Goal: Find specific page/section: Find specific page/section

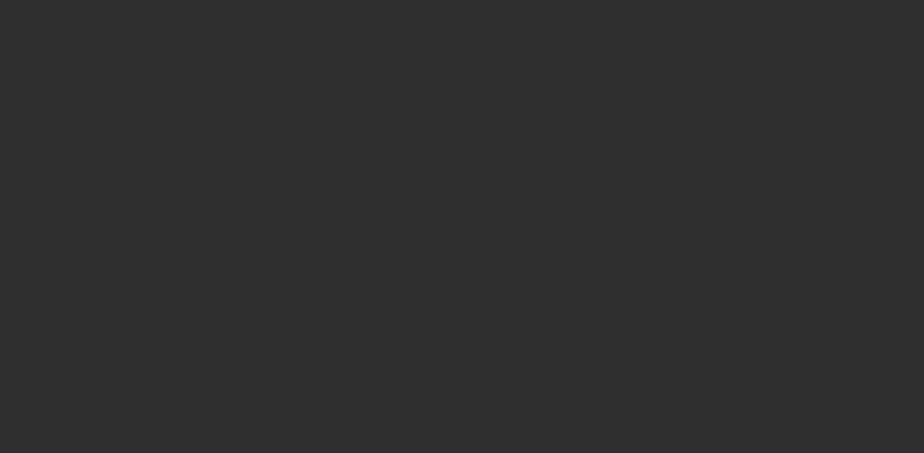
select select "10"
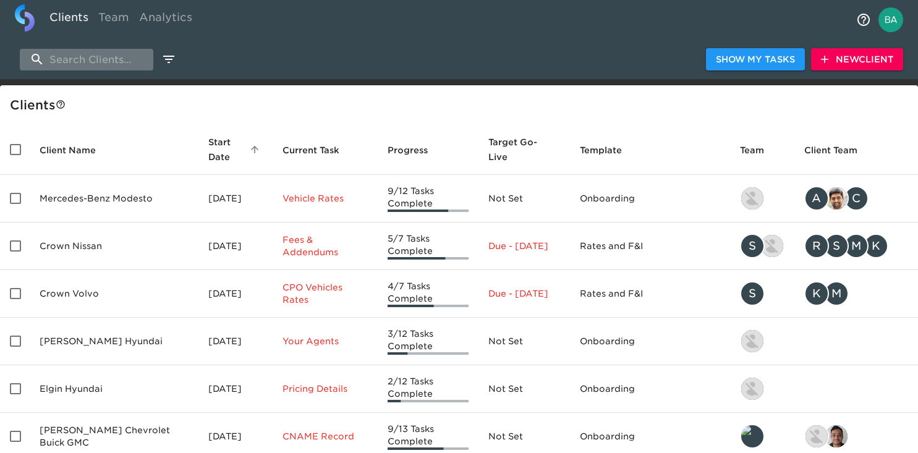
click at [82, 67] on input "search" at bounding box center [86, 60] width 133 height 22
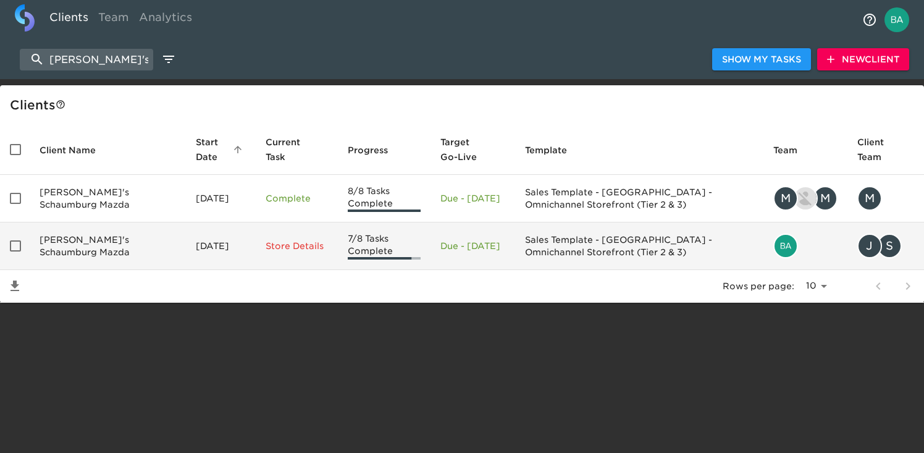
type input "[PERSON_NAME]'s sc"
click at [116, 258] on td "[PERSON_NAME]'s Schaumburg Mazda" at bounding box center [108, 246] width 156 height 48
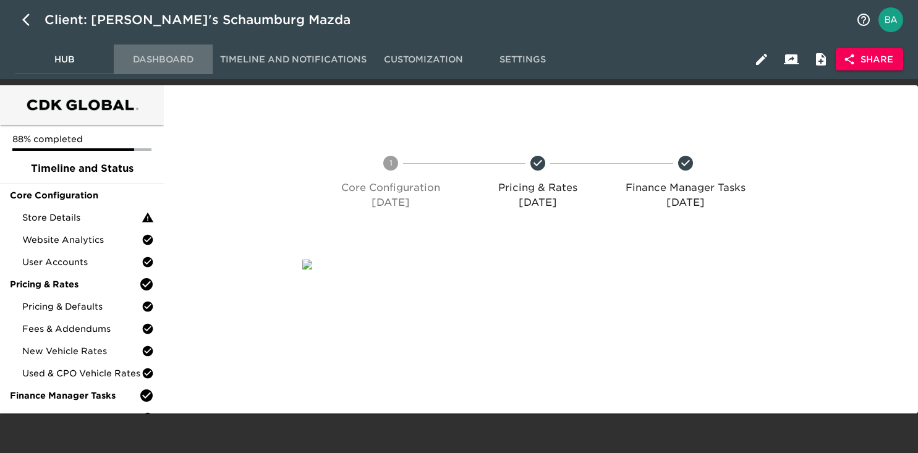
click at [163, 56] on span "Dashboard" at bounding box center [163, 59] width 84 height 15
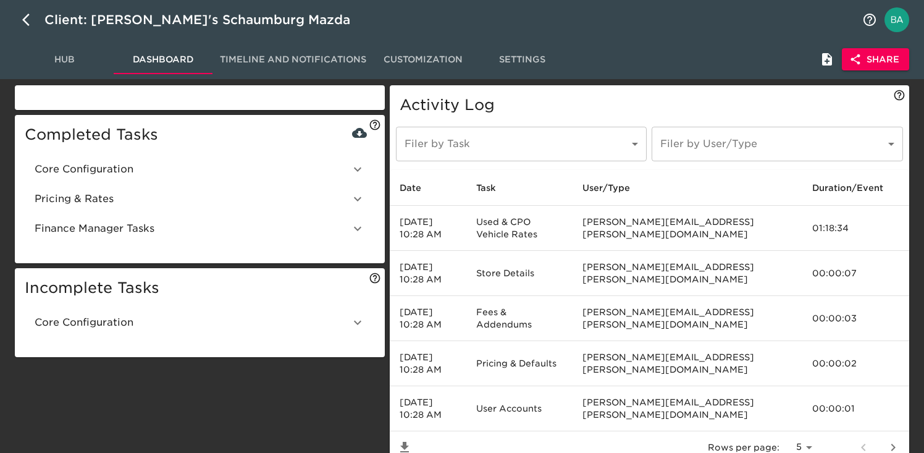
click at [355, 172] on icon at bounding box center [357, 169] width 15 height 15
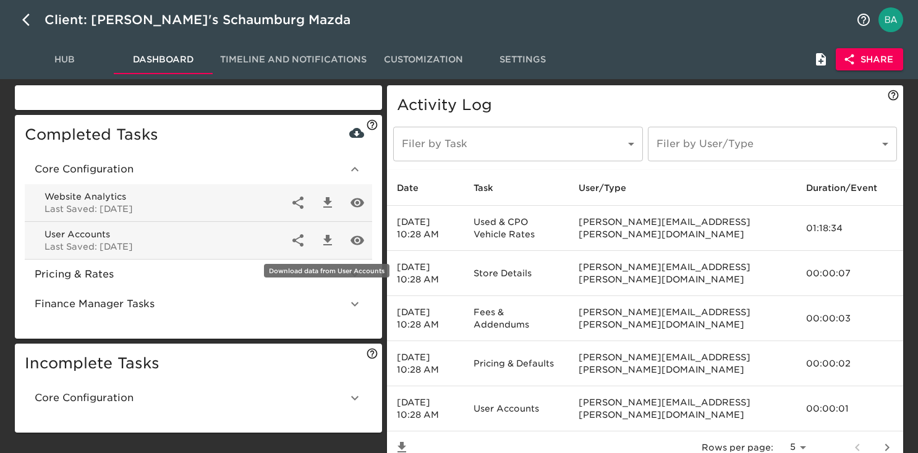
click at [329, 241] on icon "button" at bounding box center [327, 240] width 15 height 15
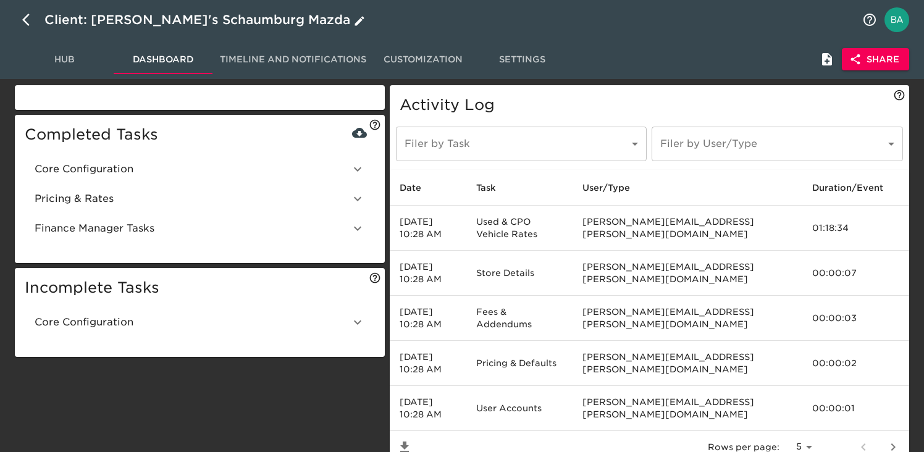
click at [25, 10] on button "button" at bounding box center [30, 20] width 30 height 30
select select "10"
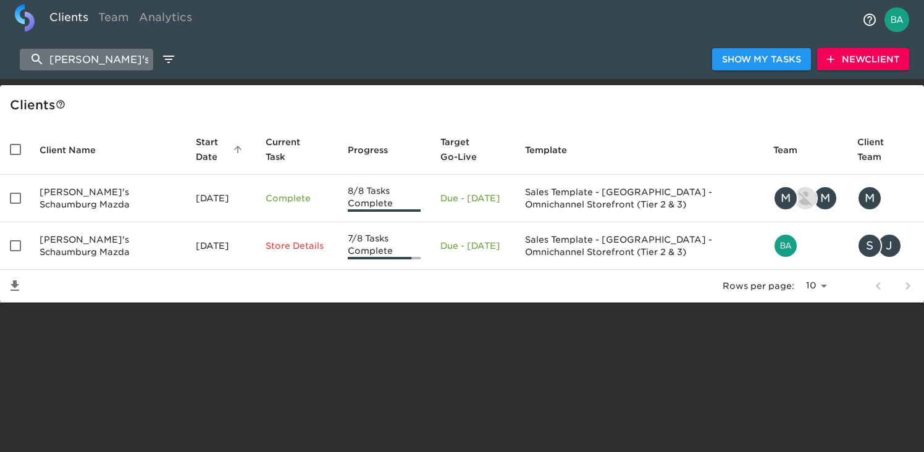
click at [129, 59] on input "[PERSON_NAME]'s sc" at bounding box center [86, 60] width 133 height 22
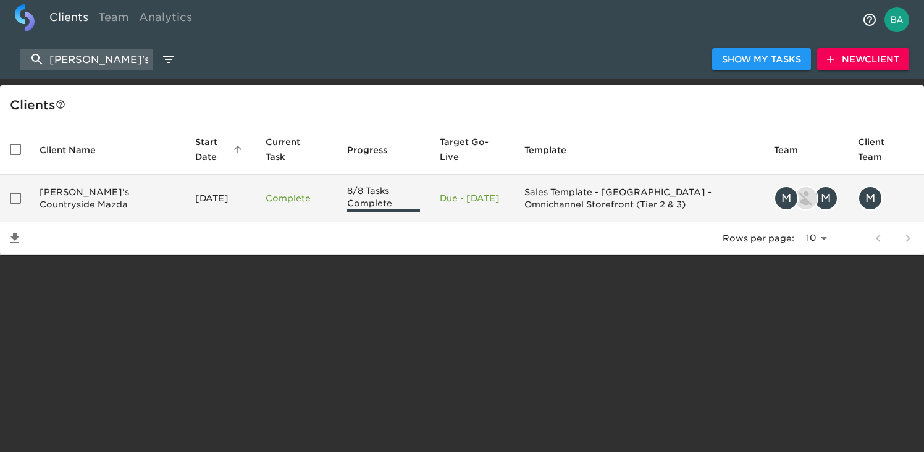
type input "[PERSON_NAME]'s co"
click at [80, 209] on td "[PERSON_NAME]'s Countryside Mazda" at bounding box center [108, 199] width 156 height 48
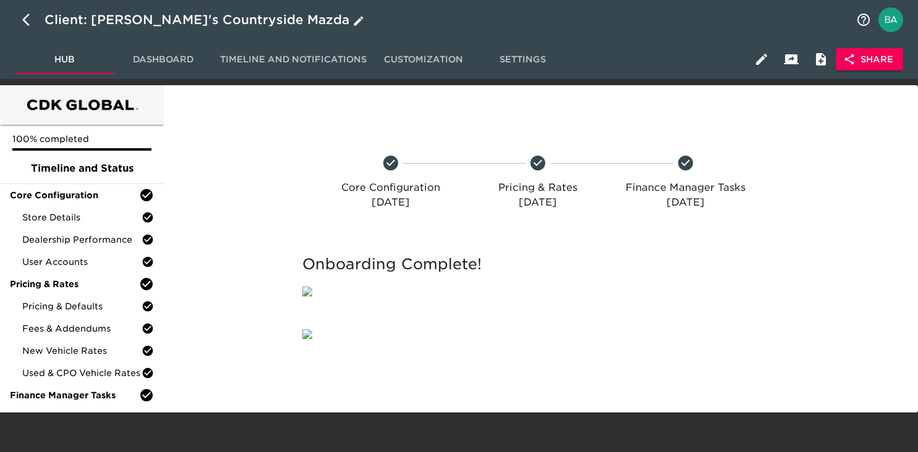
click at [20, 19] on button "button" at bounding box center [30, 20] width 30 height 30
select select "10"
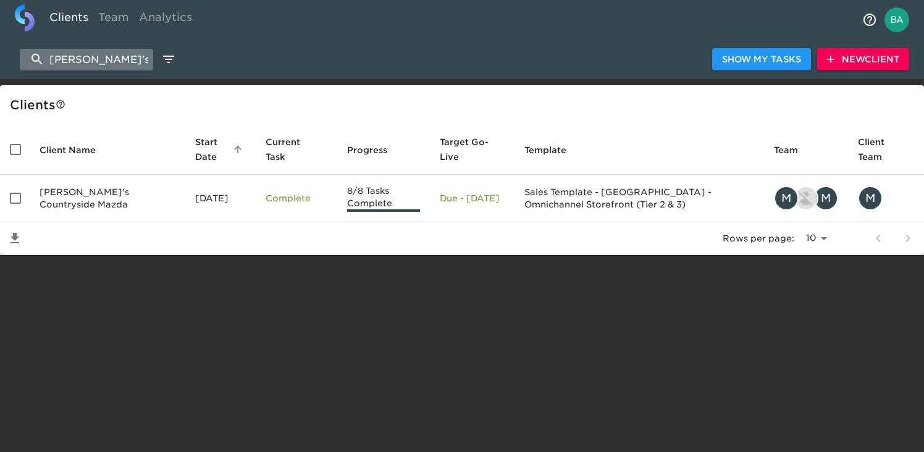
click at [130, 61] on input "[PERSON_NAME]'s co" at bounding box center [86, 60] width 133 height 22
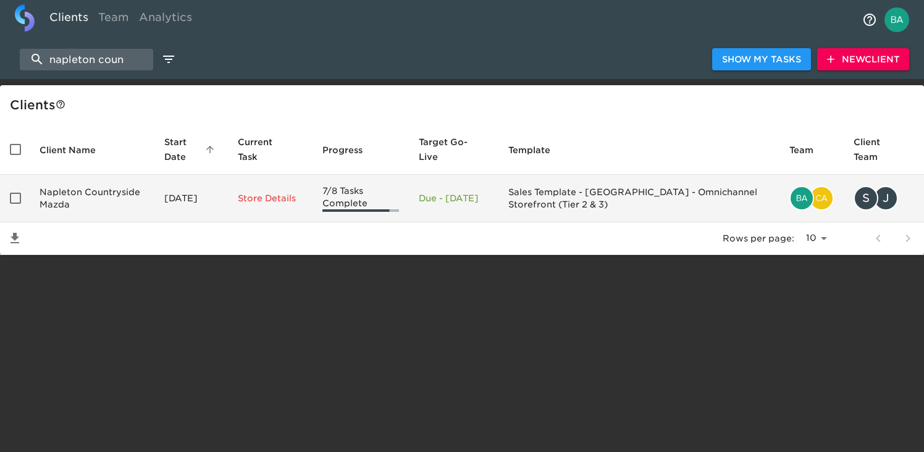
type input "napleton coun"
click at [90, 196] on td "Napleton Countryside Mazda" at bounding box center [92, 199] width 125 height 48
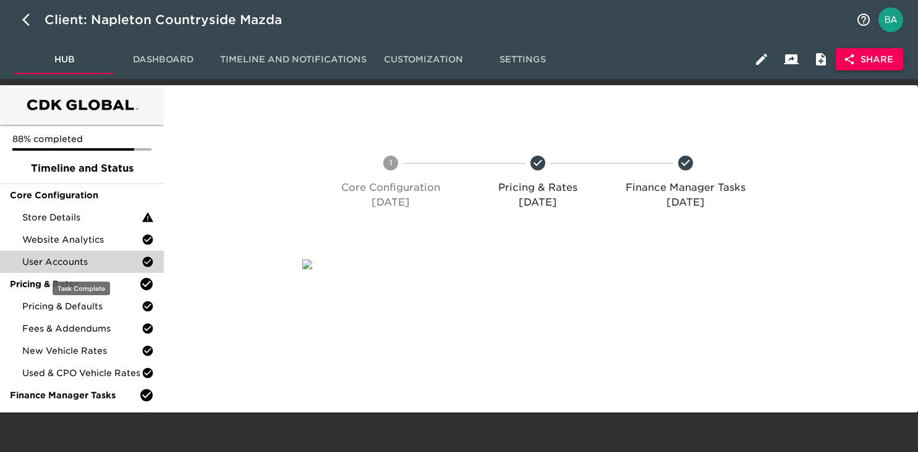
click at [77, 263] on span "User Accounts" at bounding box center [81, 262] width 119 height 12
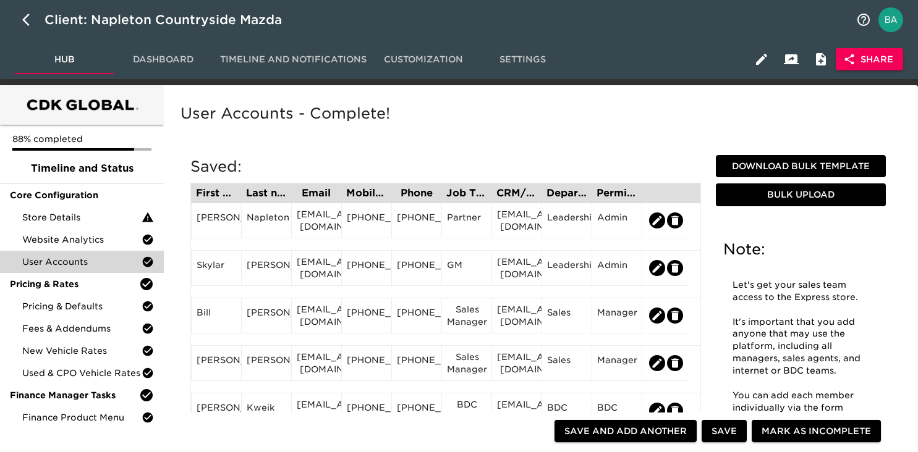
click at [154, 59] on span "Dashboard" at bounding box center [163, 59] width 84 height 15
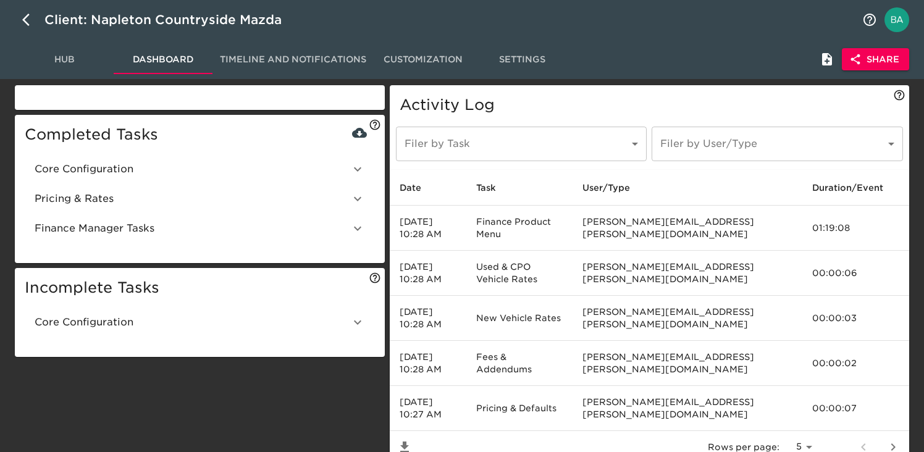
click at [360, 163] on icon at bounding box center [357, 169] width 15 height 15
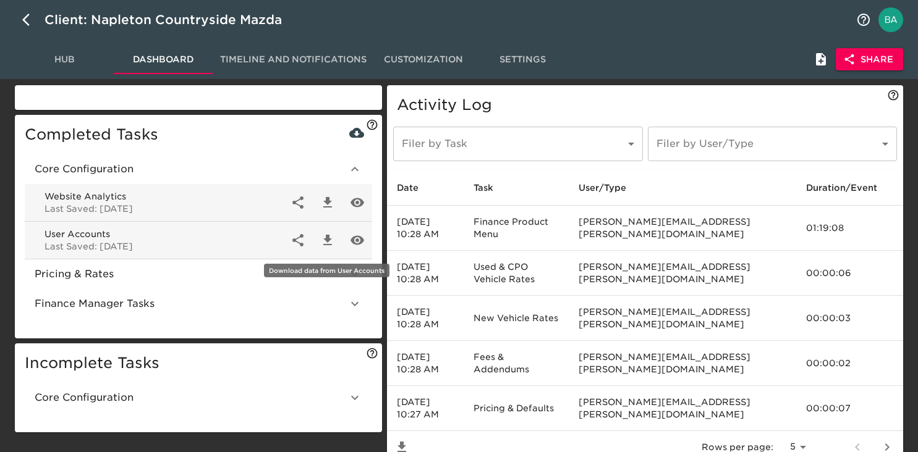
click at [326, 243] on icon "button" at bounding box center [327, 240] width 15 height 15
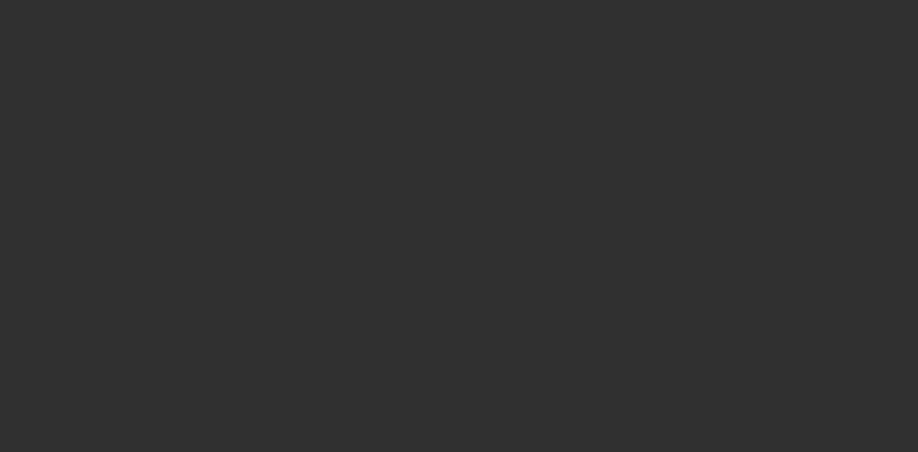
select select "10"
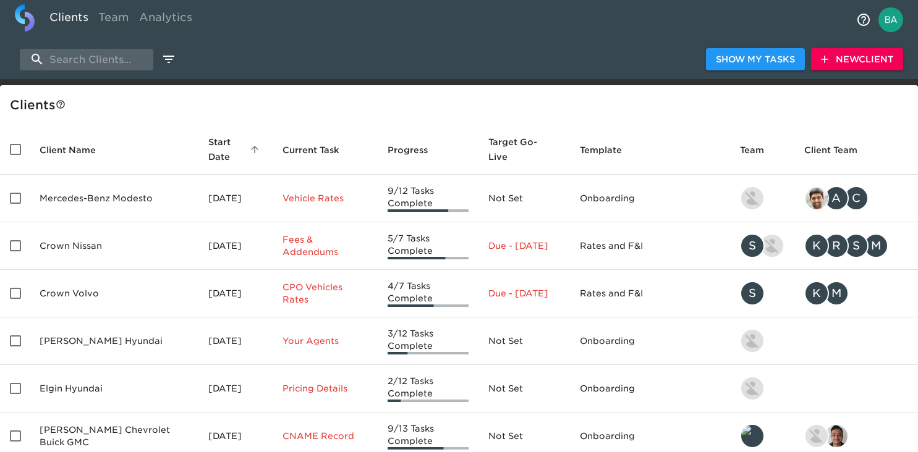
click at [61, 46] on div "Show My Tasks New Client" at bounding box center [459, 60] width 918 height 40
click at [61, 61] on input "search" at bounding box center [86, 60] width 133 height 22
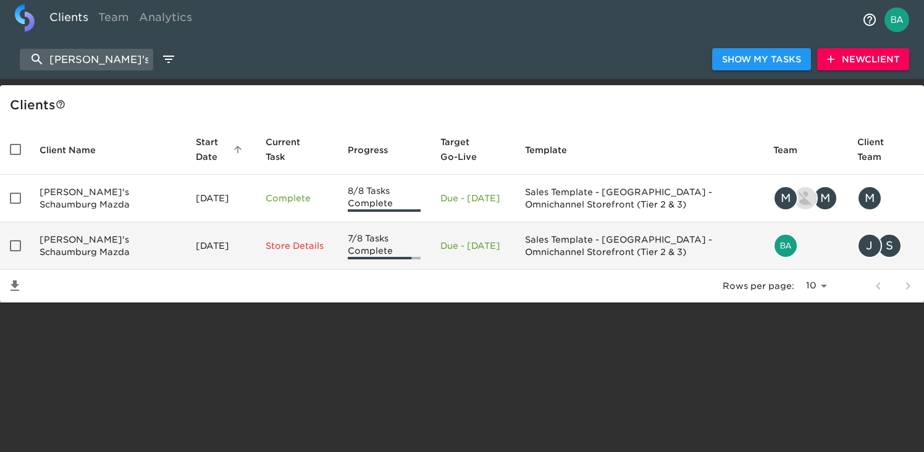
type input "[PERSON_NAME]'s sch"
click at [72, 243] on td "[PERSON_NAME]'s Schaumburg Mazda" at bounding box center [108, 246] width 156 height 48
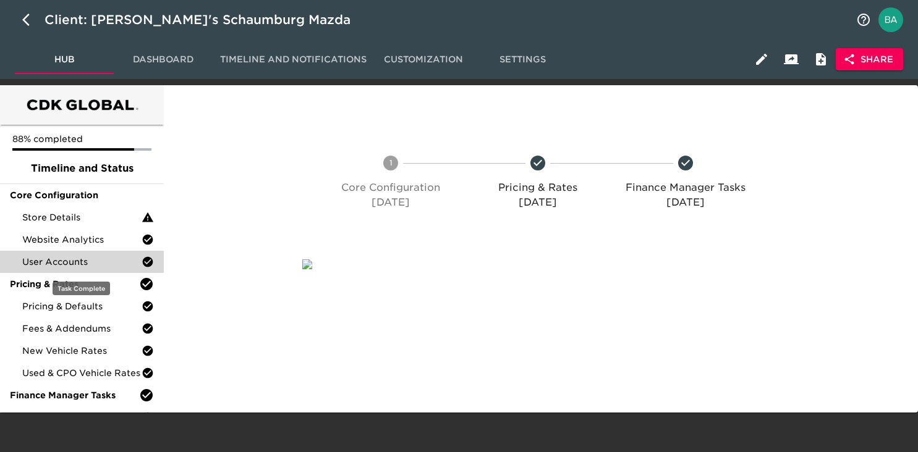
click at [68, 261] on span "User Accounts" at bounding box center [81, 262] width 119 height 12
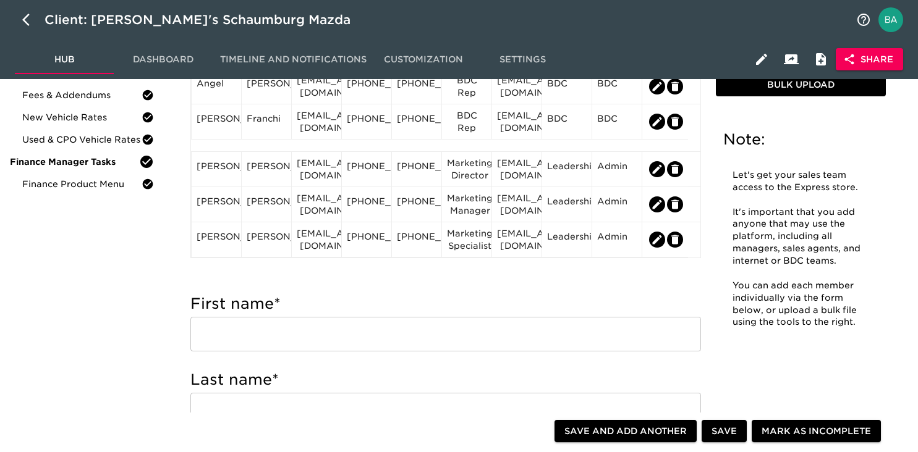
scroll to position [177, 0]
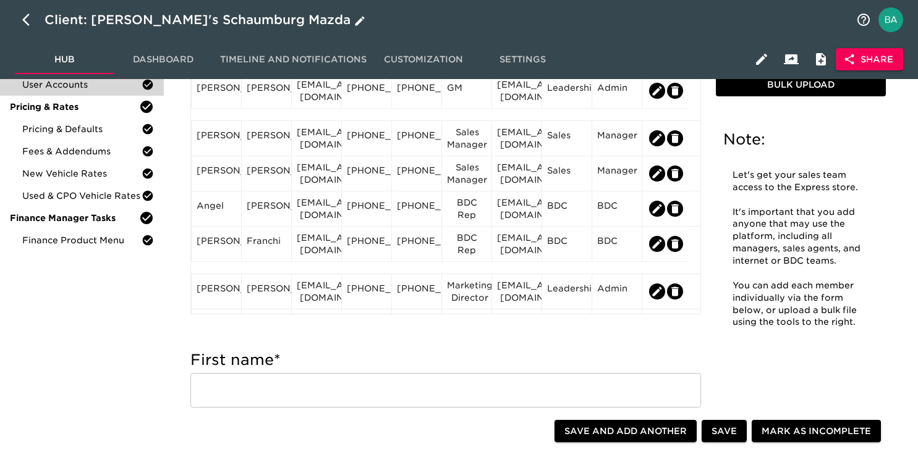
click at [129, 17] on div "Client: [PERSON_NAME]'s Schaumburg Mazda" at bounding box center [205, 20] width 323 height 20
click at [129, 17] on input "[PERSON_NAME]'s Schaumburg Mazda" at bounding box center [446, 20] width 804 height 20
